Goal: Information Seeking & Learning: Get advice/opinions

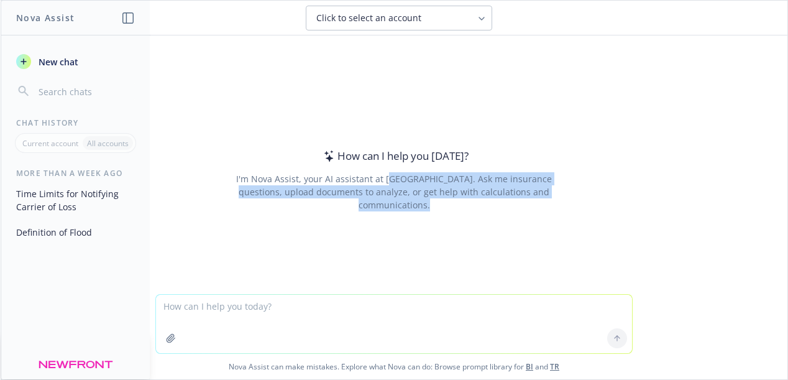
drag, startPoint x: 372, startPoint y: 181, endPoint x: 289, endPoint y: 302, distance: 146.5
click at [289, 302] on div "How can I help you [DATE]? I'm Nova Assist, your AI assistant at Newfront. Ask …" at bounding box center [394, 207] width 787 height 344
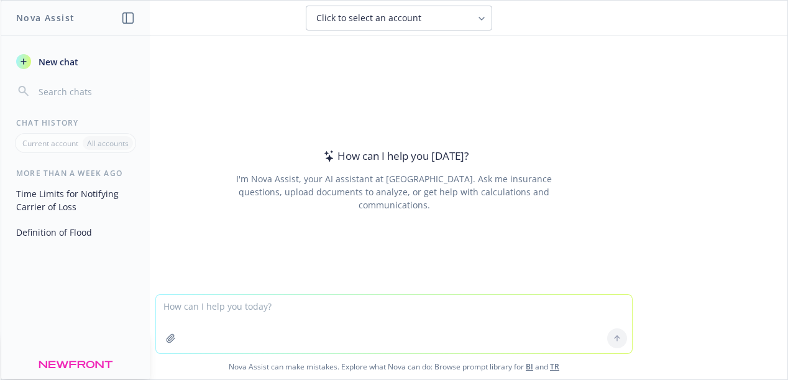
click at [289, 302] on textarea at bounding box center [394, 324] width 476 height 58
paste textarea "'"
type textarea "what's a good out of office note?"
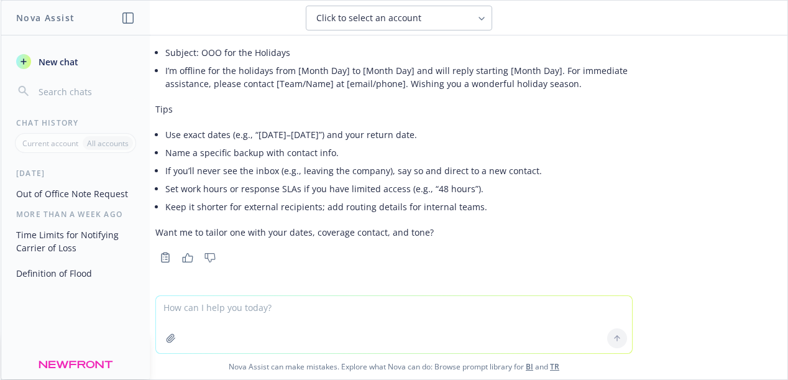
scroll to position [528, 0]
click at [718, 97] on div "what's a good out of office note? Here are a few concise, professional out‑of‑o…" at bounding box center [394, 165] width 787 height 260
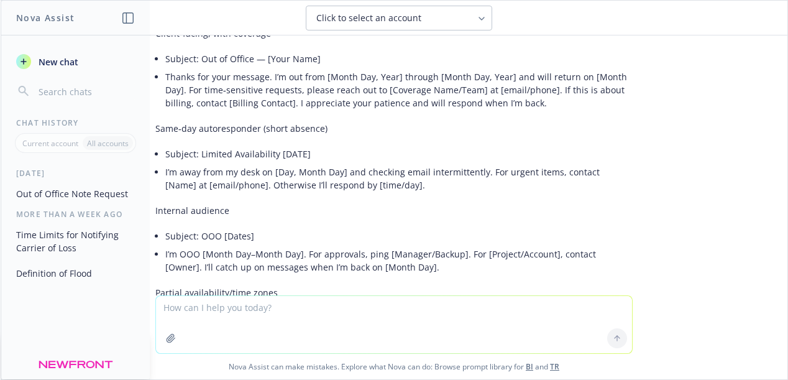
scroll to position [155, 0]
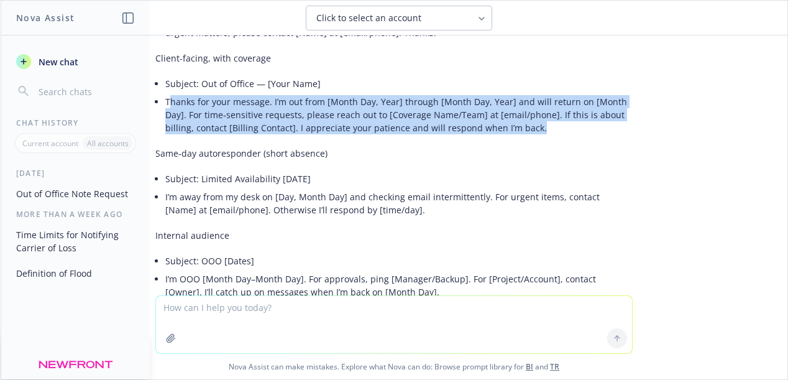
drag, startPoint x: 158, startPoint y: 104, endPoint x: 522, endPoint y: 130, distance: 364.5
click at [522, 130] on li "Thanks for your message. I’m out from [Month Day, Year] through [Month Day, Yea…" at bounding box center [398, 115] width 467 height 44
copy li "[PERSON_NAME] for your message. I’m out from [Month Day, Year] through [Month D…"
